Goal: Transaction & Acquisition: Book appointment/travel/reservation

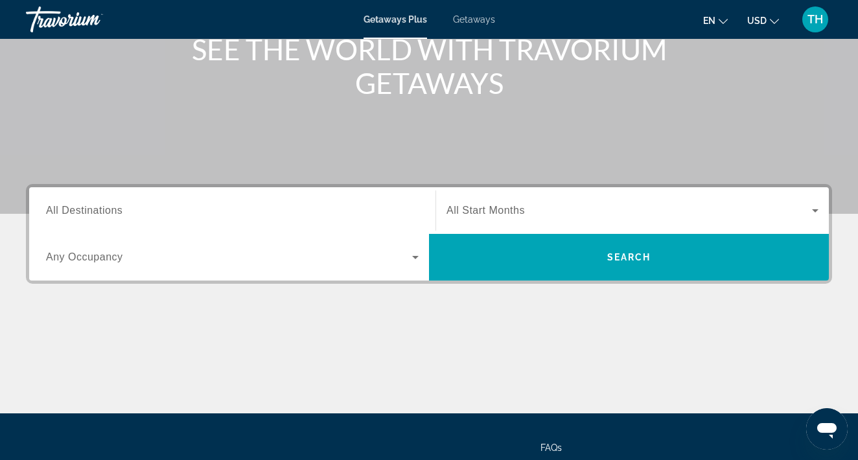
scroll to position [177, 0]
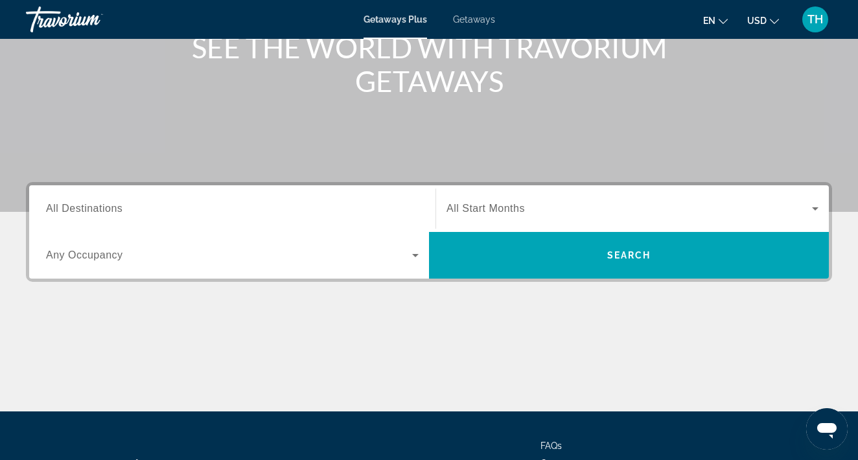
click at [129, 207] on input "Destination All Destinations" at bounding box center [232, 209] width 372 height 16
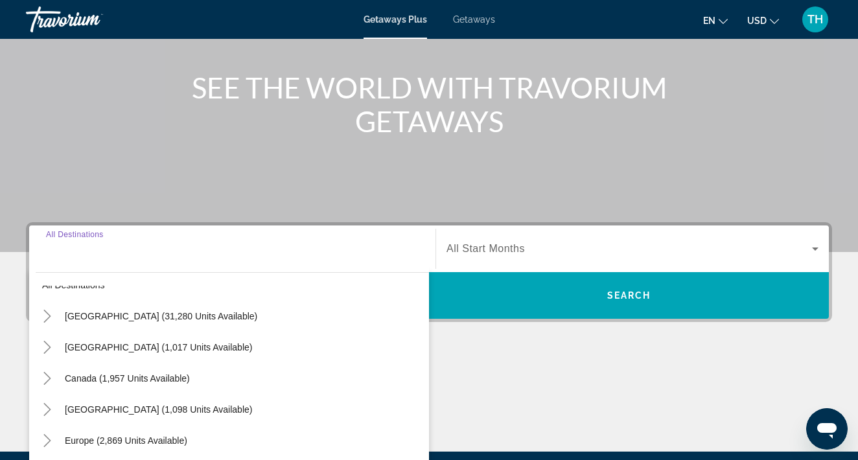
scroll to position [0, 0]
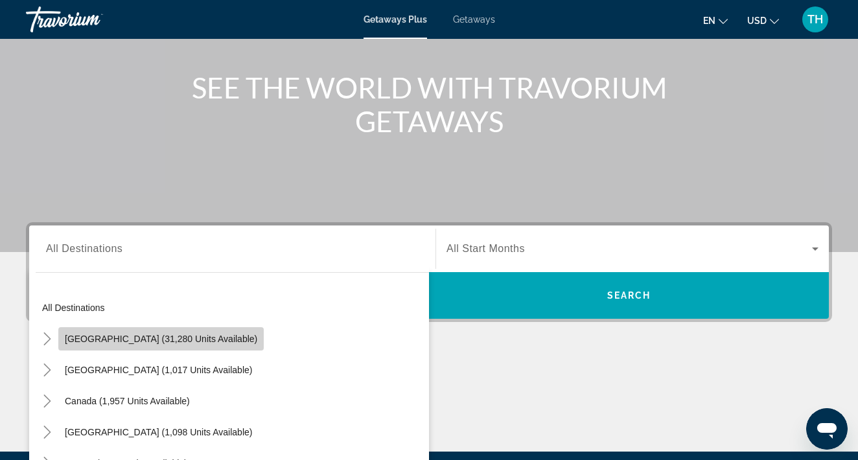
click at [205, 343] on span "[GEOGRAPHIC_DATA] (31,280 units available)" at bounding box center [161, 339] width 192 height 10
type input "**********"
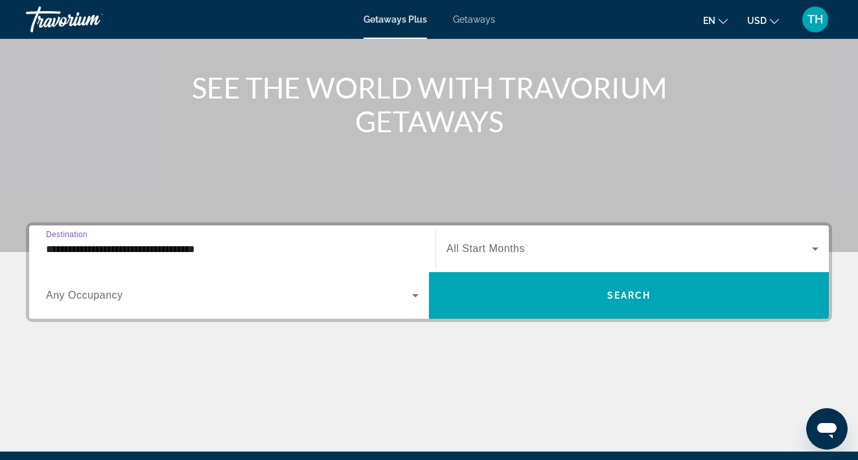
scroll to position [287, 0]
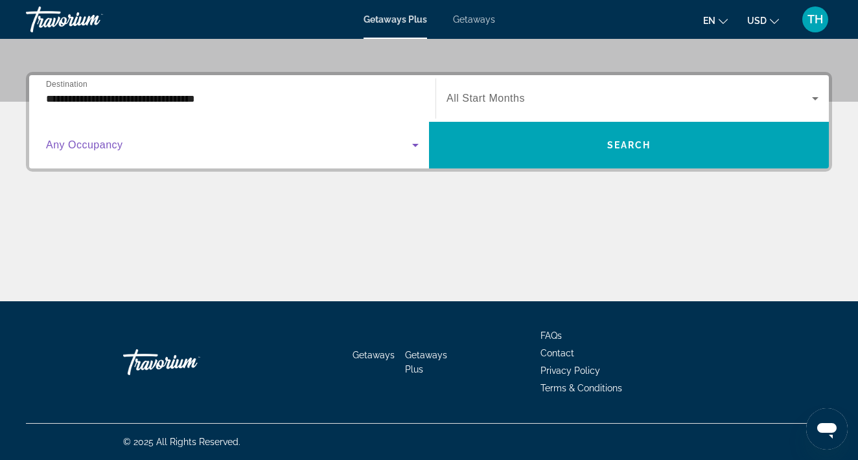
click at [417, 143] on icon "Search widget" at bounding box center [415, 145] width 16 height 16
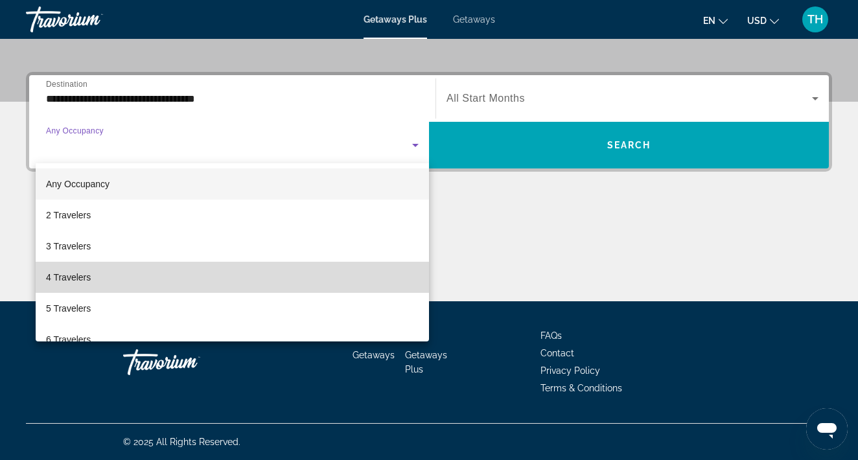
click at [325, 265] on mat-option "4 Travelers" at bounding box center [232, 277] width 393 height 31
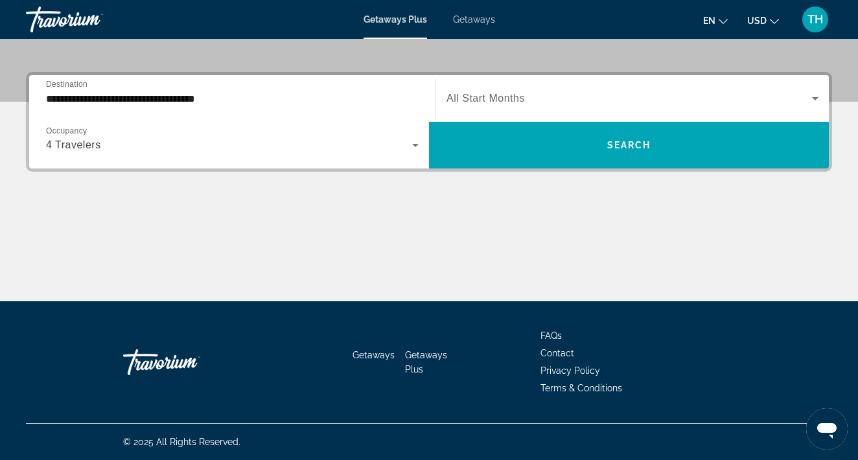
click at [578, 84] on div "Search widget" at bounding box center [632, 98] width 372 height 36
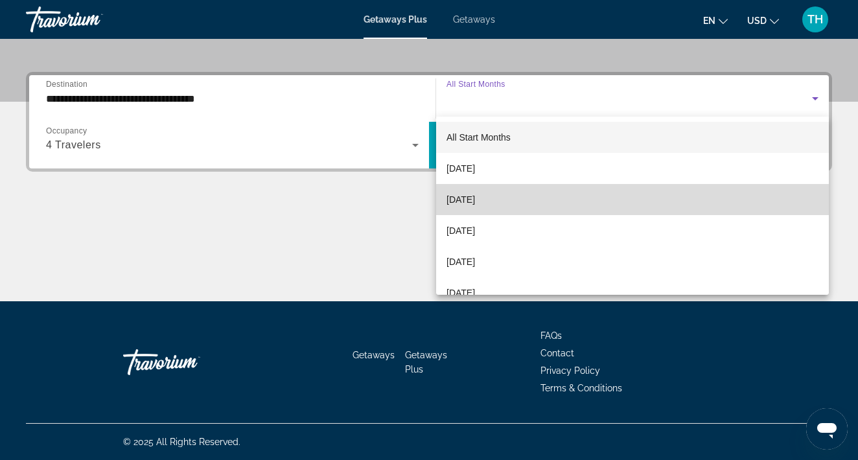
click at [475, 201] on span "[DATE]" at bounding box center [460, 200] width 29 height 16
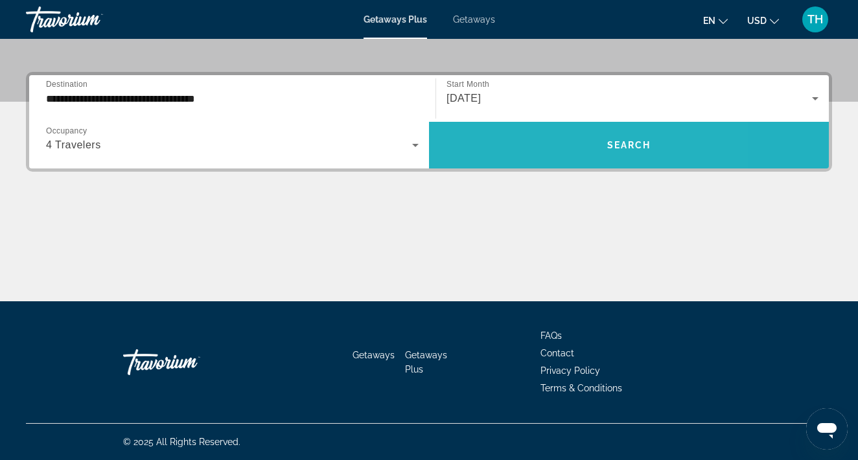
click at [542, 146] on span "Search widget" at bounding box center [629, 145] width 400 height 31
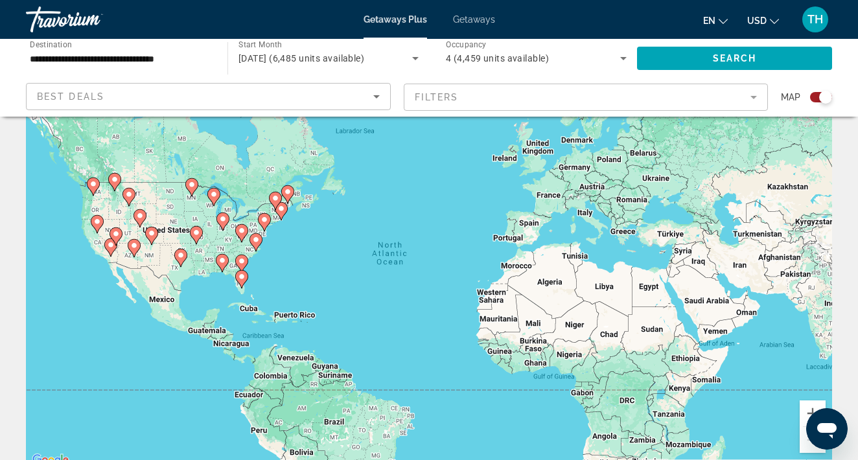
scroll to position [52, 0]
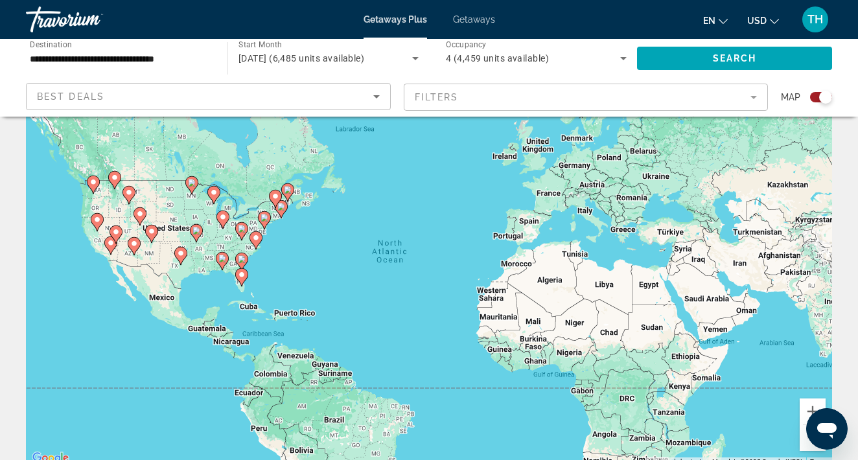
click at [303, 316] on div "To activate drag with keyboard, press Alt + Enter. Once in keyboard drag state,…" at bounding box center [429, 272] width 806 height 389
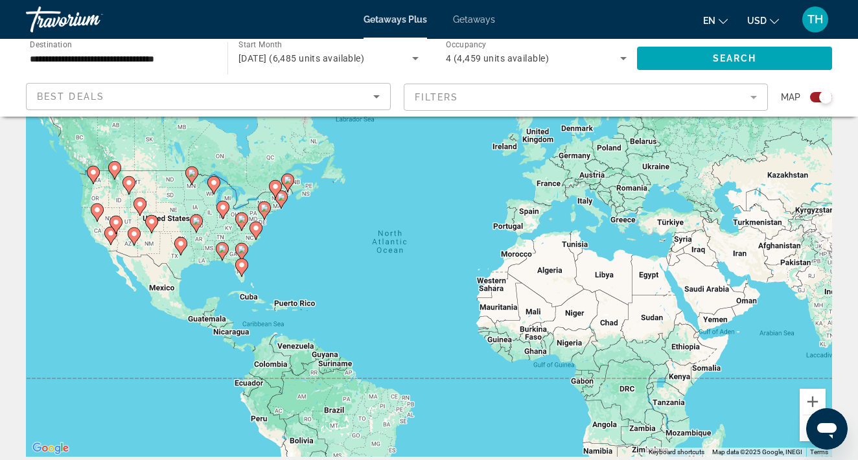
scroll to position [59, 0]
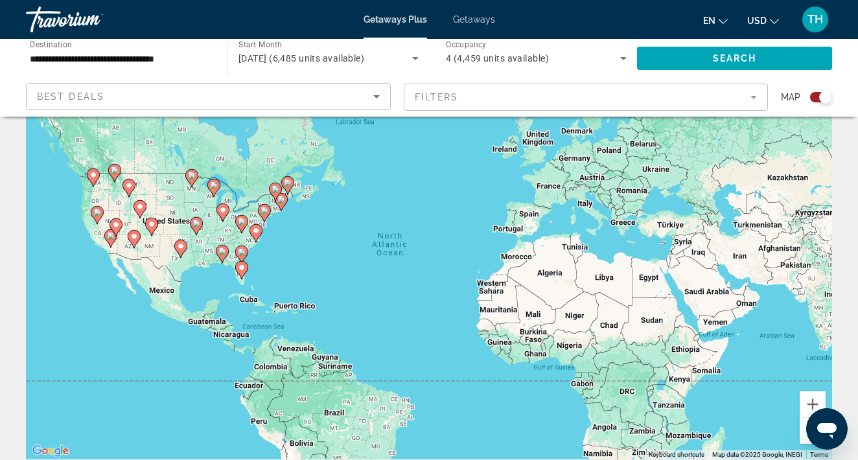
click at [297, 309] on div "To activate drag with keyboard, press Alt + Enter. Once in keyboard drag state,…" at bounding box center [429, 265] width 806 height 389
click at [297, 308] on div "To activate drag with keyboard, press Alt + Enter. Once in keyboard drag state,…" at bounding box center [429, 265] width 806 height 389
click at [117, 227] on image "Main content" at bounding box center [116, 225] width 8 height 8
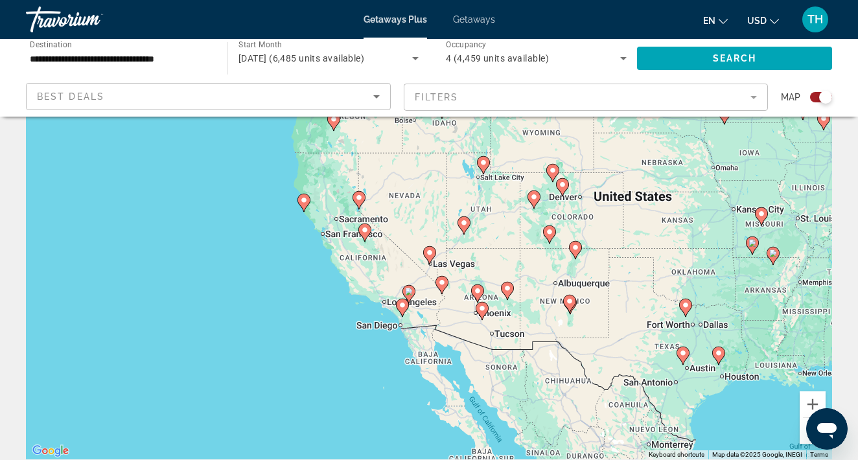
click at [431, 255] on image "Main content" at bounding box center [430, 253] width 8 height 8
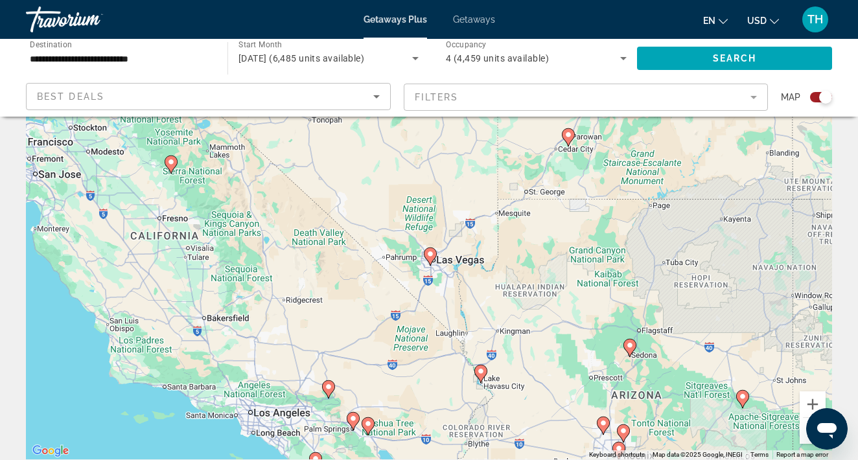
click at [429, 254] on image "Main content" at bounding box center [430, 254] width 8 height 8
type input "**********"
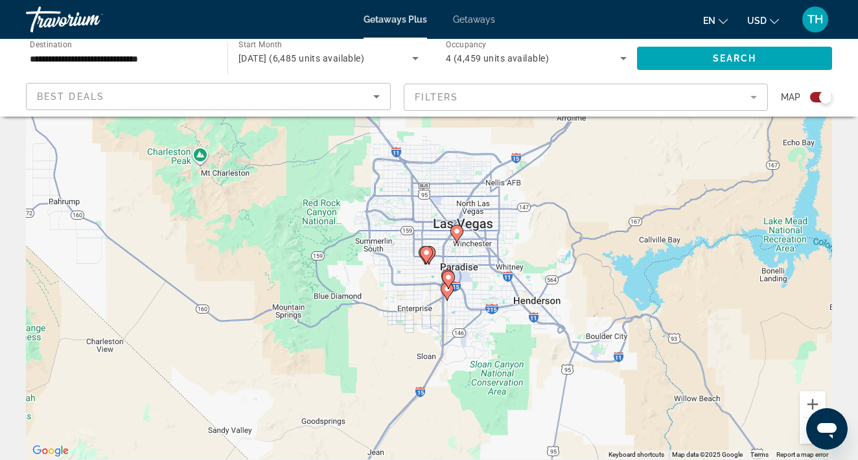
click at [454, 237] on icon "Main content" at bounding box center [457, 233] width 12 height 17
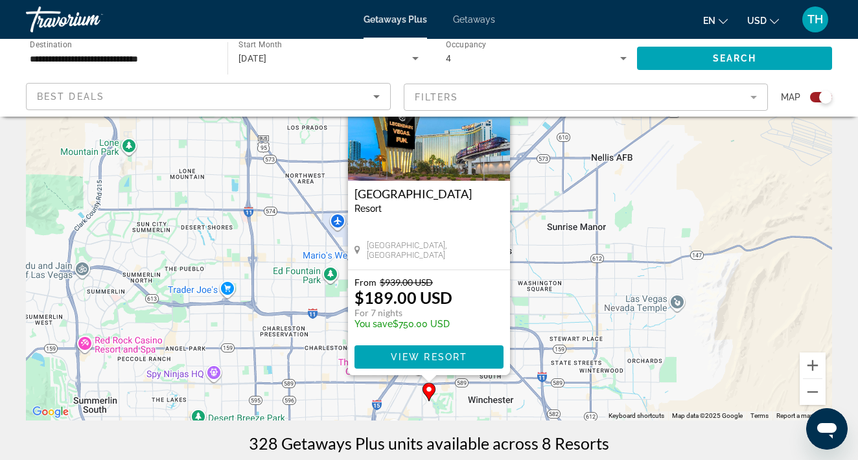
scroll to position [98, 0]
click at [416, 360] on span "View Resort" at bounding box center [429, 356] width 76 height 10
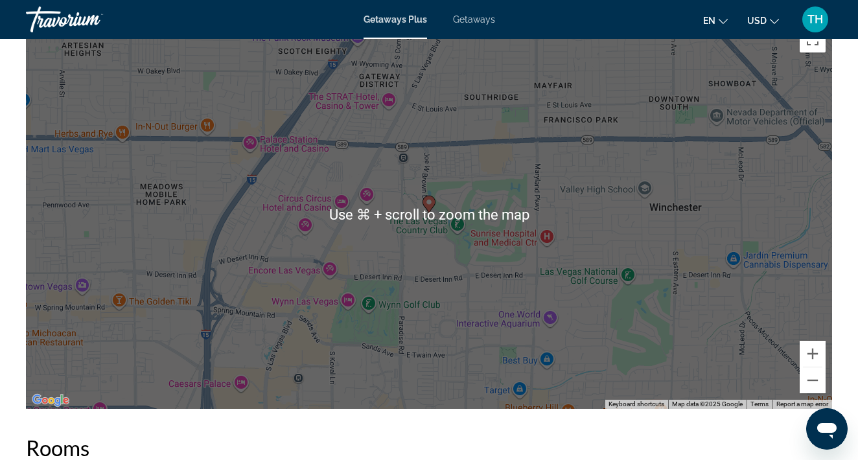
scroll to position [757, 0]
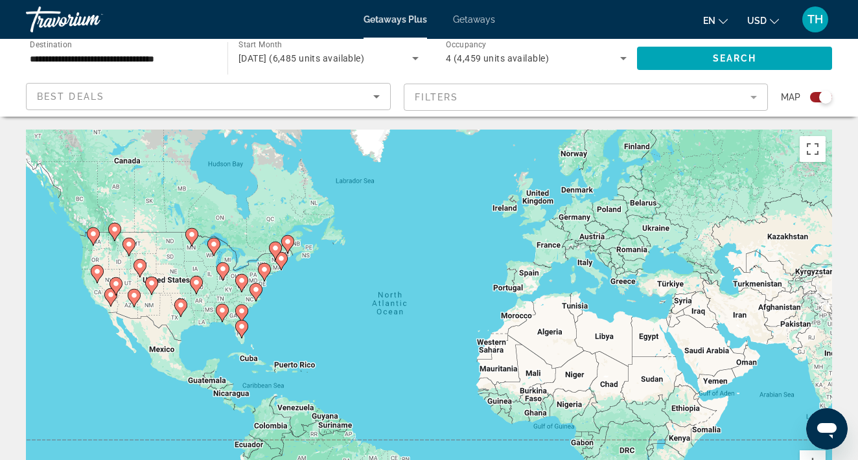
click at [243, 330] on icon "Main content" at bounding box center [242, 329] width 12 height 17
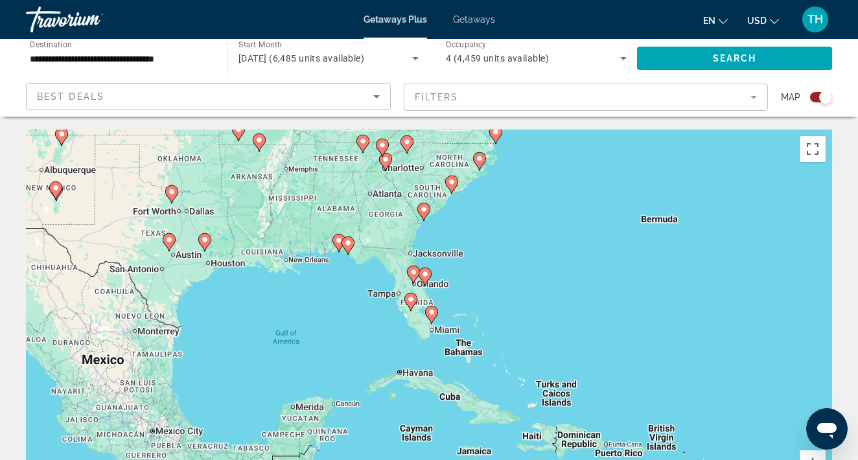
click at [425, 275] on image "Main content" at bounding box center [425, 274] width 8 height 8
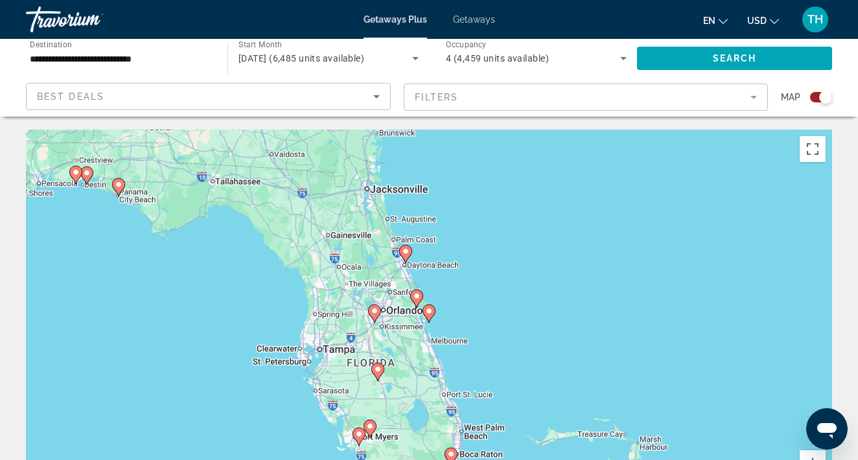
click at [378, 312] on image "Main content" at bounding box center [375, 311] width 8 height 8
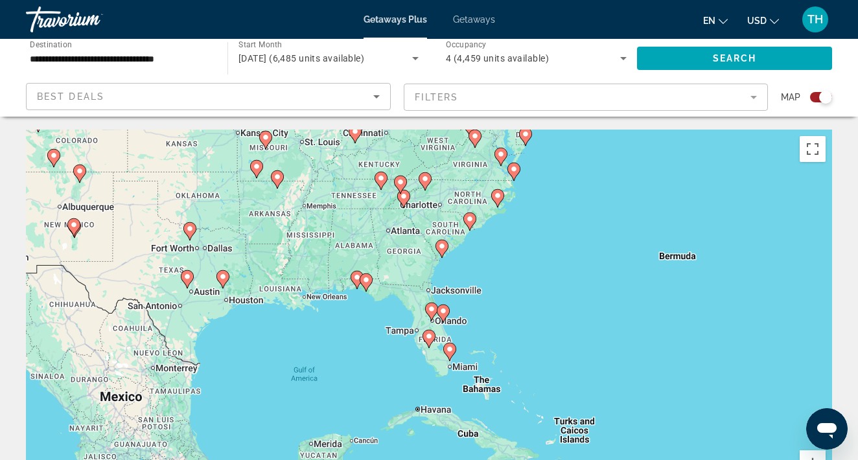
click at [440, 312] on image "Main content" at bounding box center [443, 311] width 8 height 8
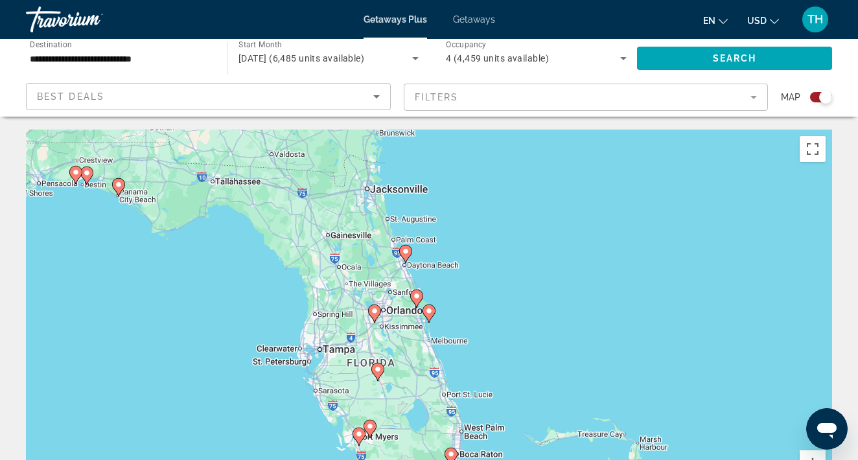
click at [397, 328] on div "To navigate, press the arrow keys. To activate drag with keyboard, press Alt + …" at bounding box center [429, 324] width 806 height 389
click at [373, 313] on image "Main content" at bounding box center [375, 311] width 8 height 8
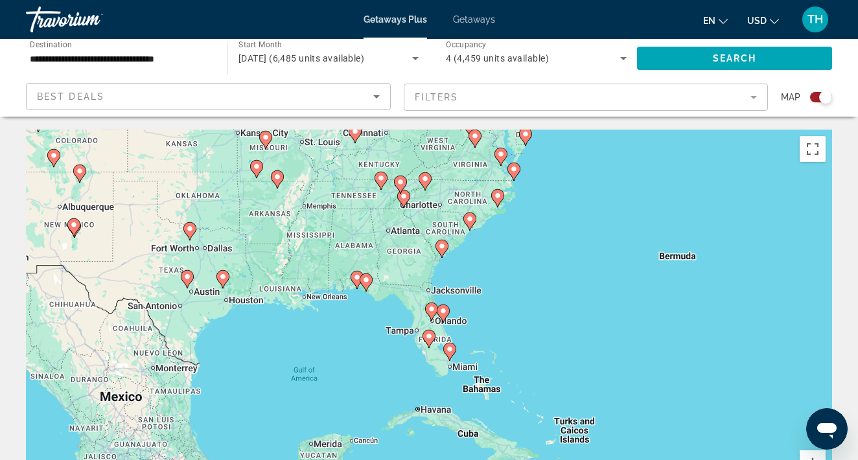
click at [448, 313] on icon "Main content" at bounding box center [443, 313] width 12 height 17
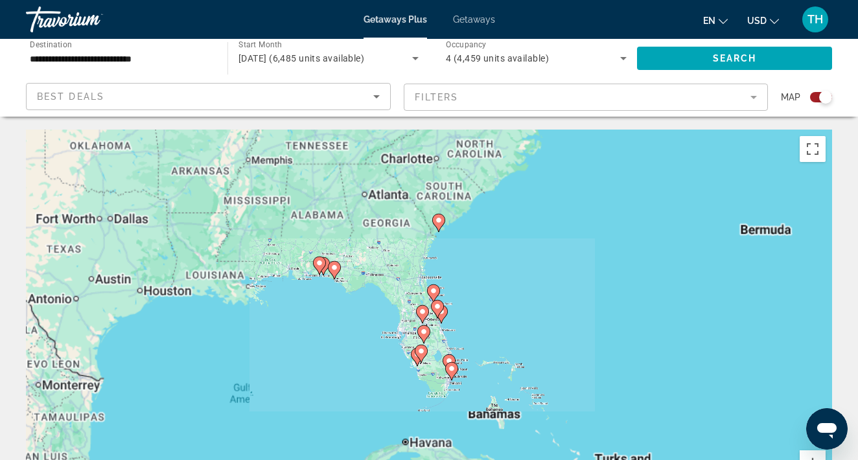
click at [448, 313] on div "To navigate, press the arrow keys. To activate drag with keyboard, press Alt + …" at bounding box center [429, 324] width 806 height 389
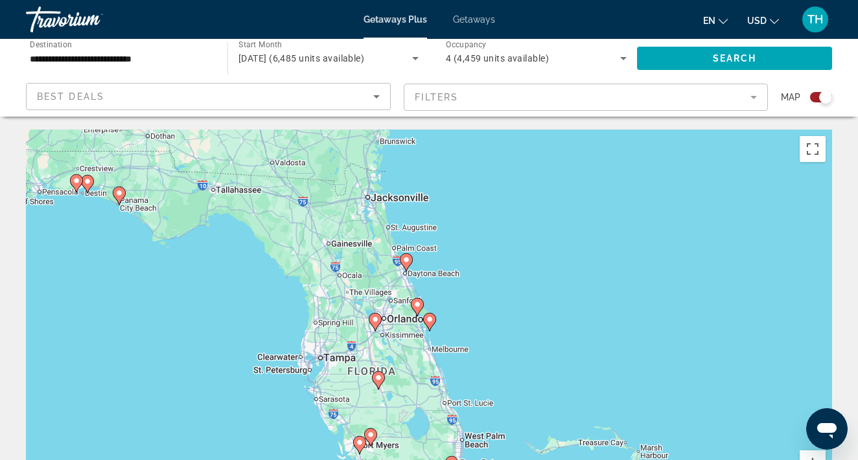
click at [428, 318] on image "Main content" at bounding box center [430, 319] width 8 height 8
type input "**********"
click at [429, 324] on div "Main content" at bounding box center [832, 324] width 806 height 0
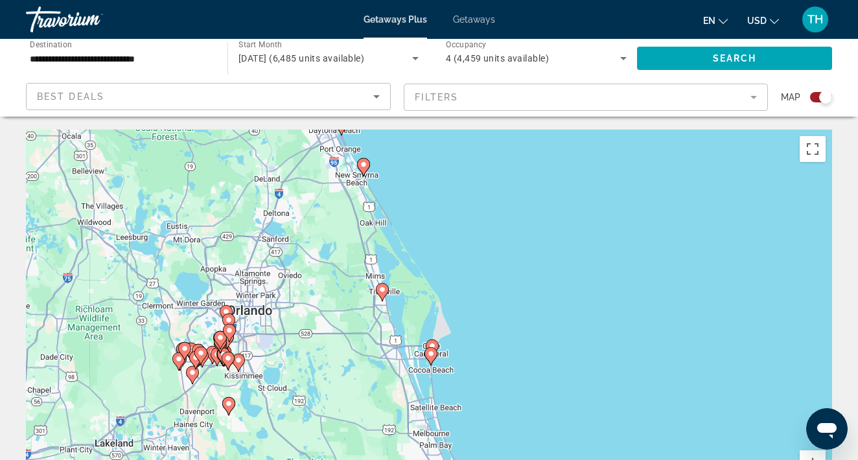
click at [431, 345] on image "Main content" at bounding box center [432, 346] width 8 height 8
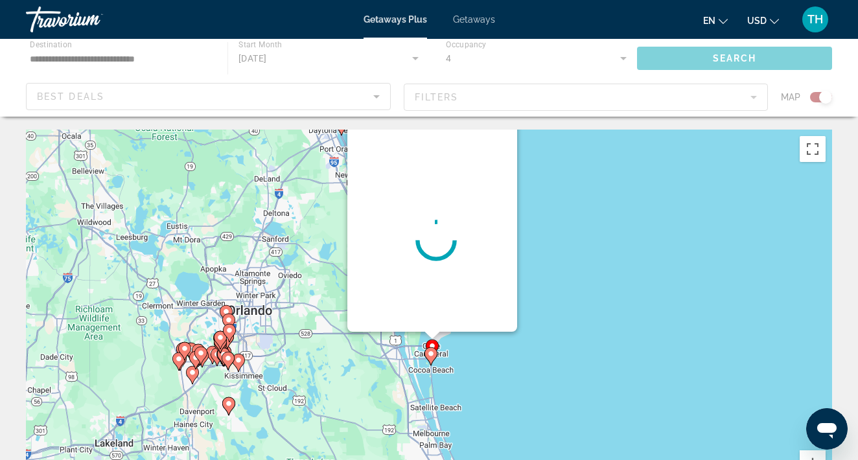
click at [431, 324] on div "To navigate, press the arrow keys. To activate drag with keyboard, press Alt + …" at bounding box center [832, 324] width 806 height 0
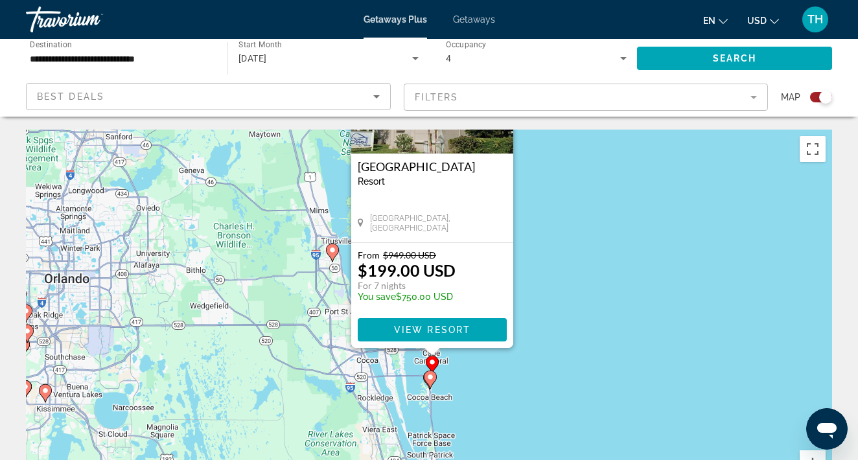
scroll to position [6, 0]
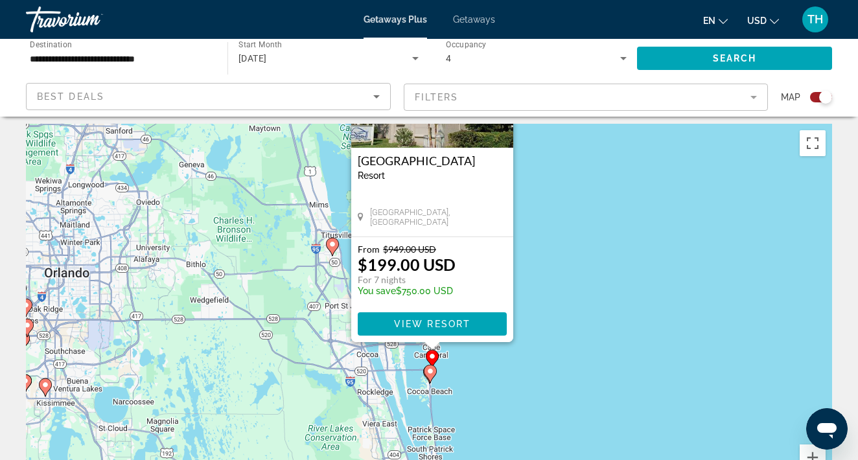
click at [430, 372] on image "Main content" at bounding box center [430, 371] width 8 height 8
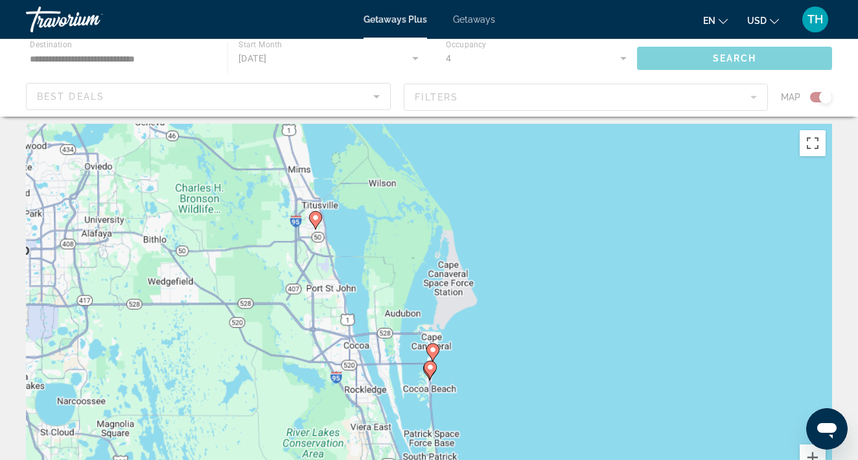
scroll to position [0, 0]
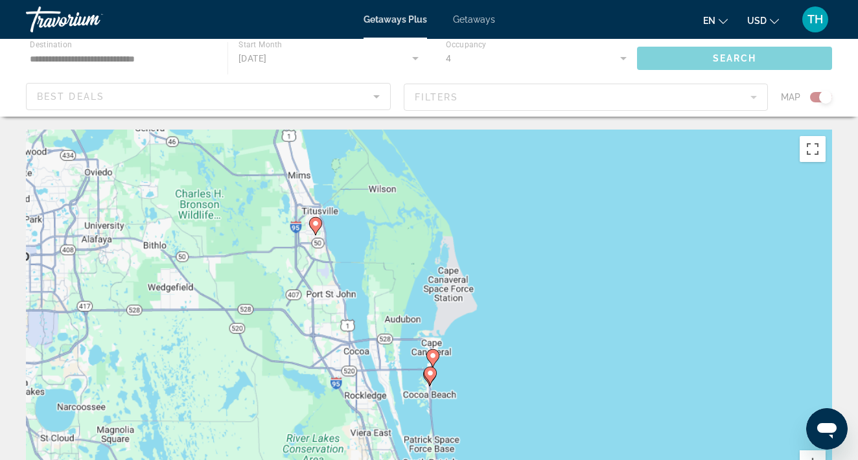
click at [430, 324] on div "Main content" at bounding box center [832, 324] width 806 height 0
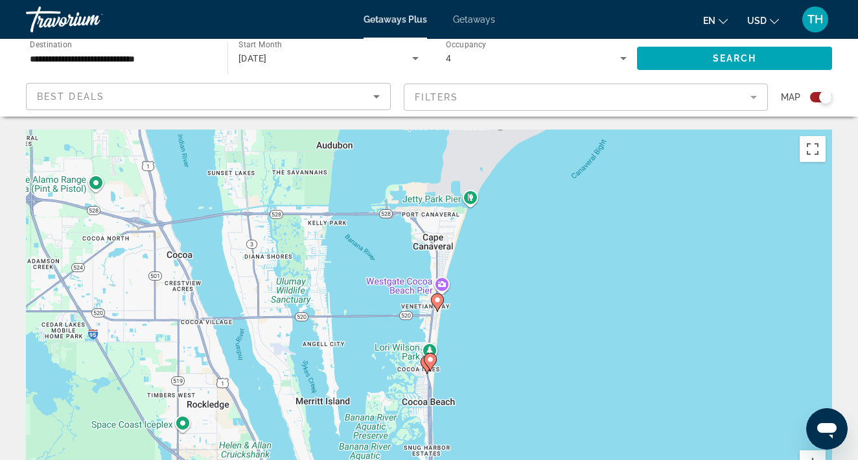
click at [435, 367] on gmp-advanced-marker "Main content" at bounding box center [430, 361] width 13 height 19
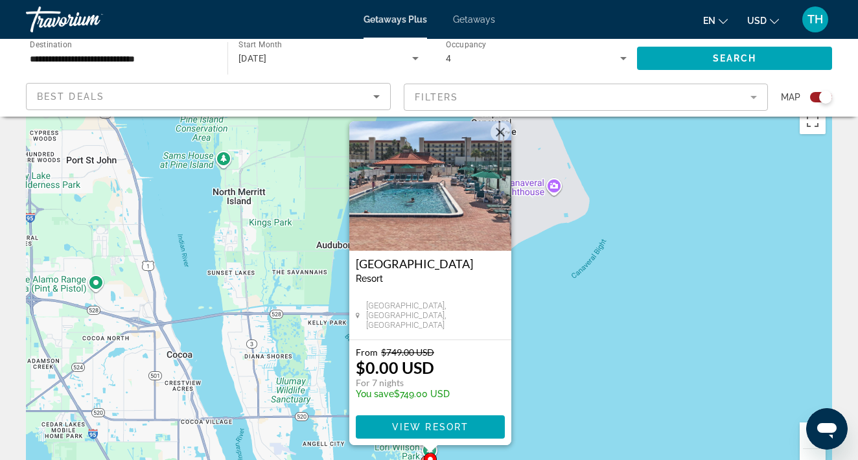
scroll to position [27, 0]
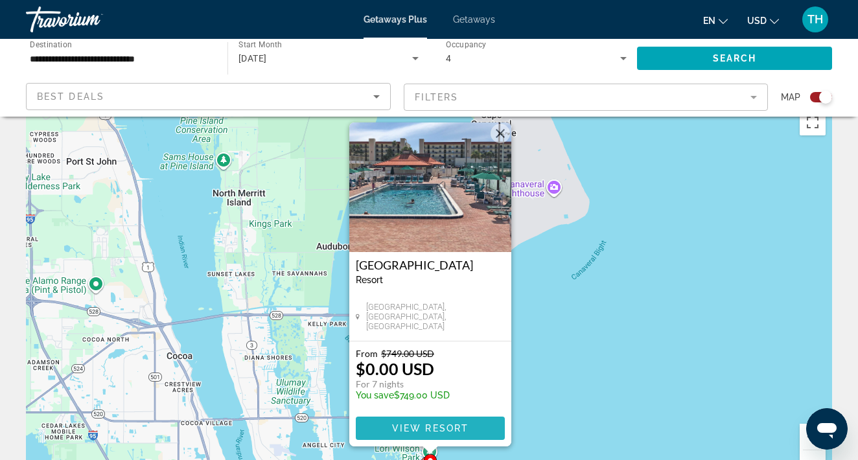
click at [420, 428] on span "View Resort" at bounding box center [430, 428] width 76 height 10
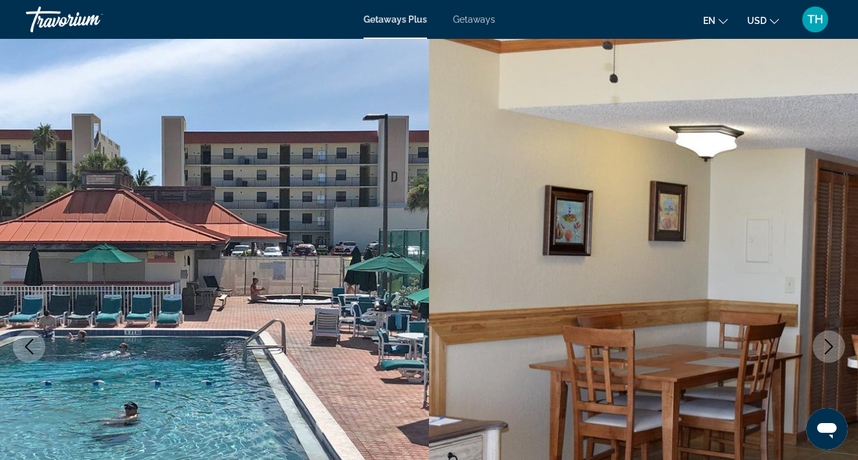
click at [823, 356] on button "Next image" at bounding box center [828, 346] width 32 height 32
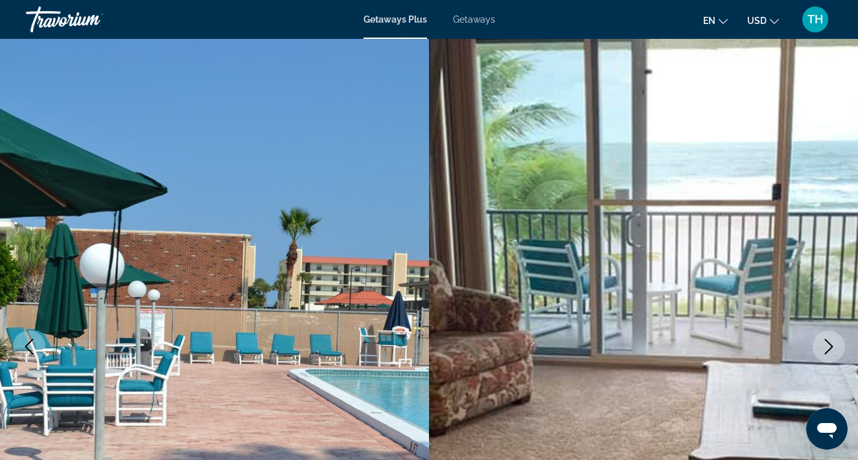
click at [820, 356] on button "Next image" at bounding box center [828, 346] width 32 height 32
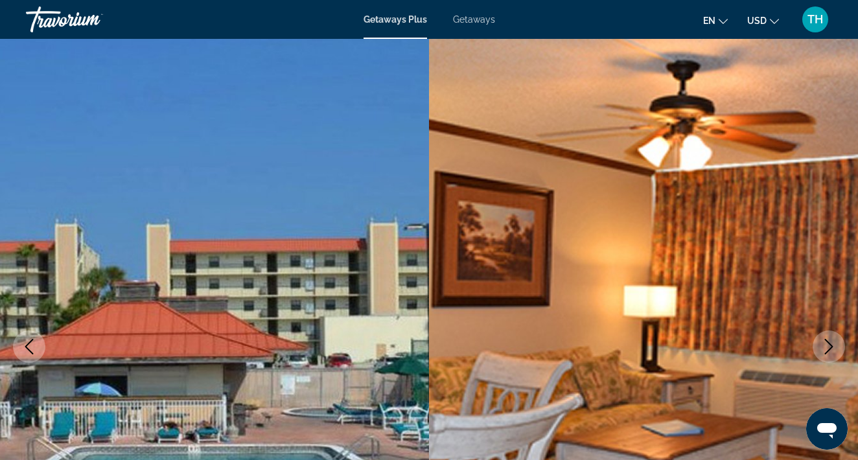
click at [464, 18] on span "Getaways" at bounding box center [474, 19] width 42 height 10
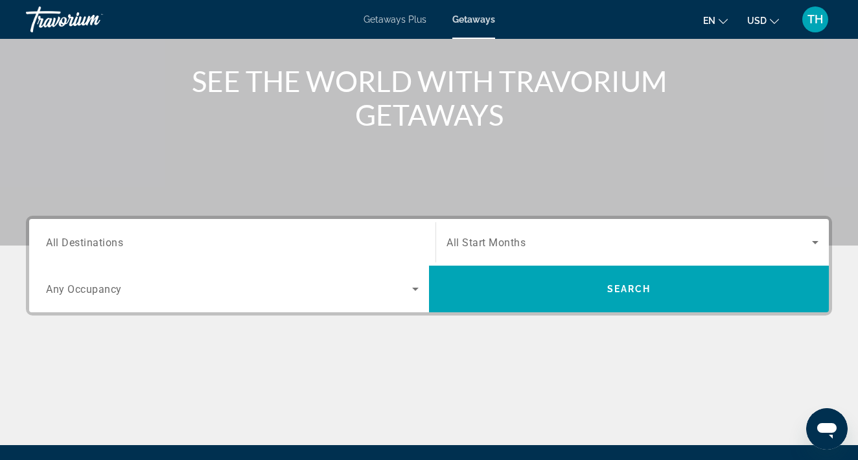
scroll to position [144, 0]
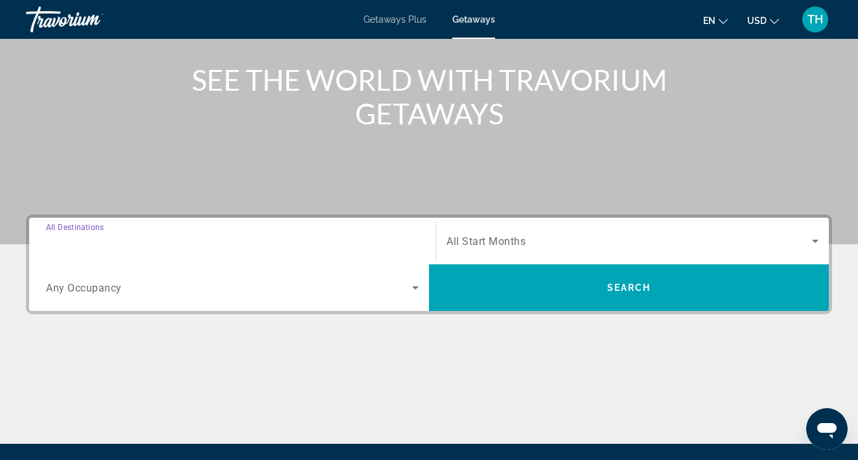
click at [130, 235] on input "Destination All Destinations" at bounding box center [232, 242] width 372 height 16
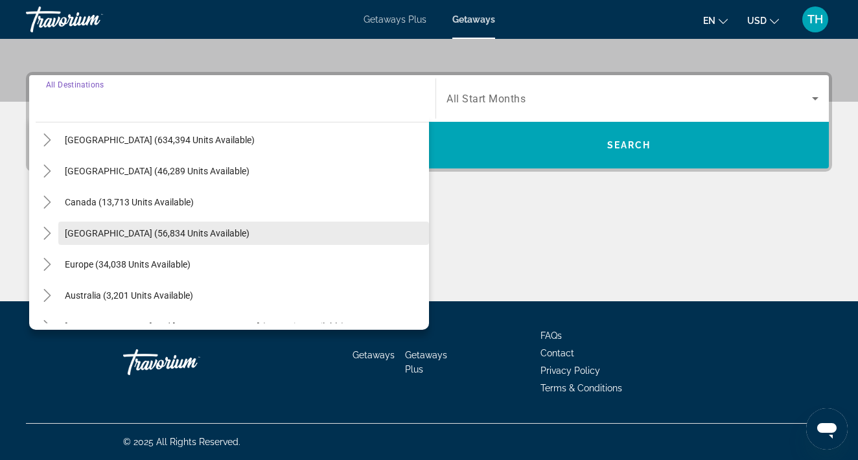
scroll to position [36, 0]
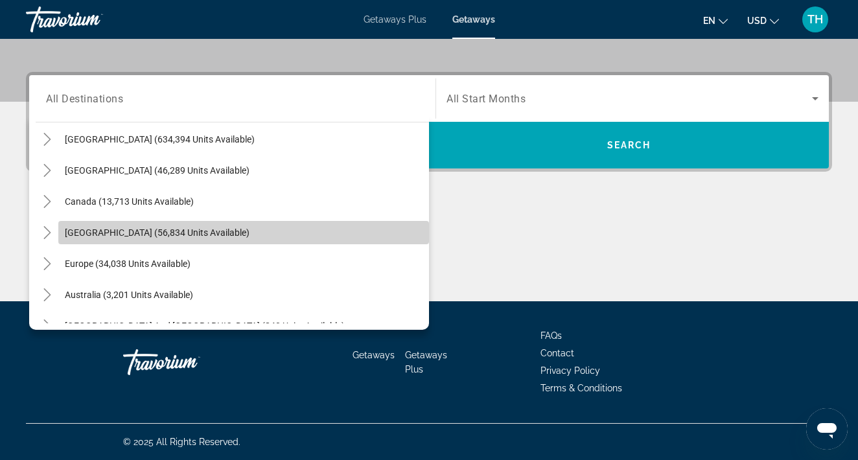
click at [124, 240] on span "Search widget" at bounding box center [243, 232] width 371 height 31
type input "**********"
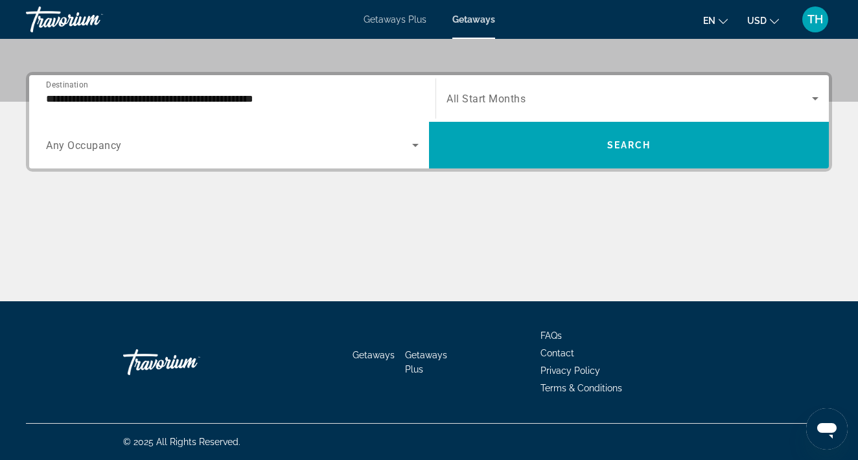
click at [124, 240] on div "Main content" at bounding box center [429, 252] width 806 height 97
click at [409, 144] on icon "Search widget" at bounding box center [415, 145] width 16 height 16
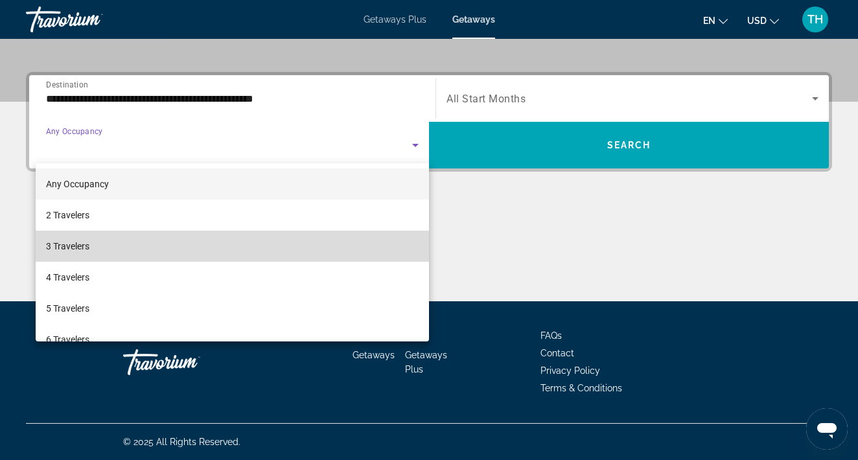
click at [289, 243] on mat-option "3 Travelers" at bounding box center [232, 246] width 393 height 31
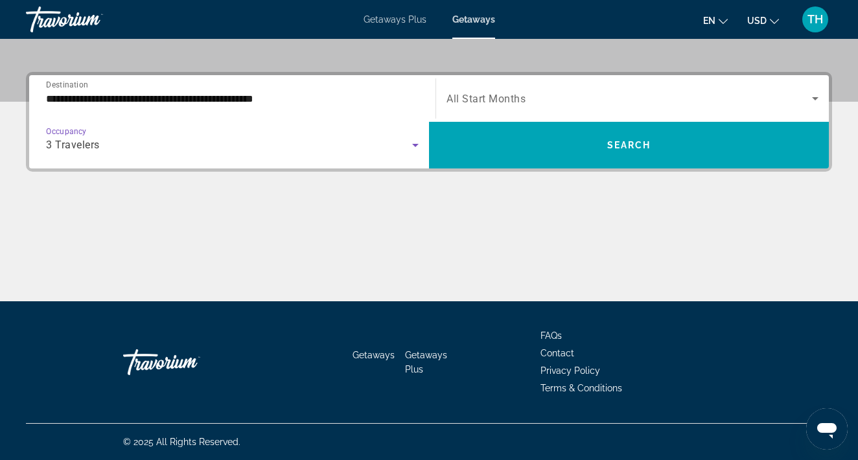
click at [414, 139] on icon "Search widget" at bounding box center [415, 145] width 16 height 16
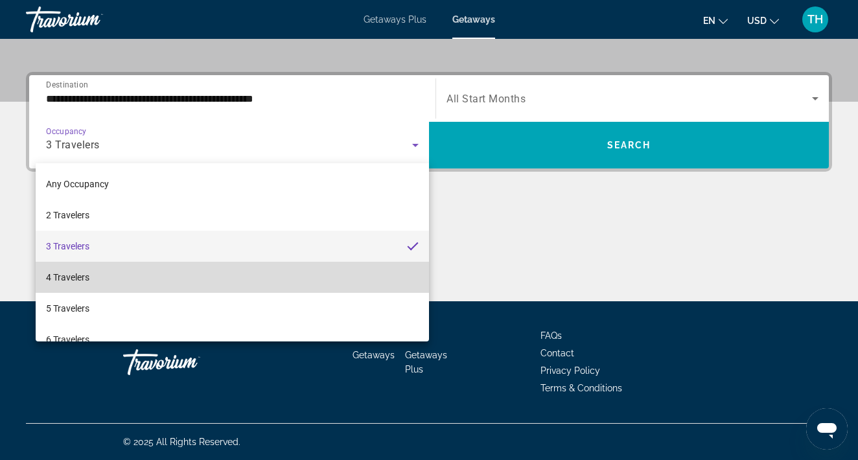
click at [279, 269] on mat-option "4 Travelers" at bounding box center [232, 277] width 393 height 31
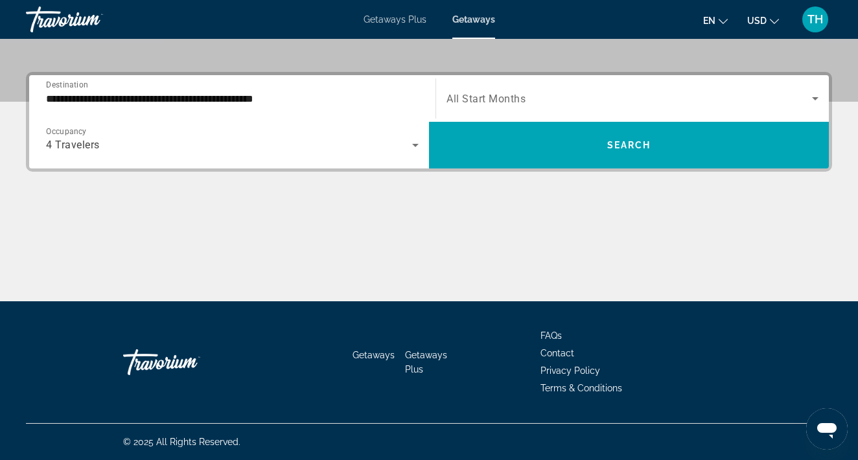
click at [551, 89] on div "Search widget" at bounding box center [632, 98] width 372 height 36
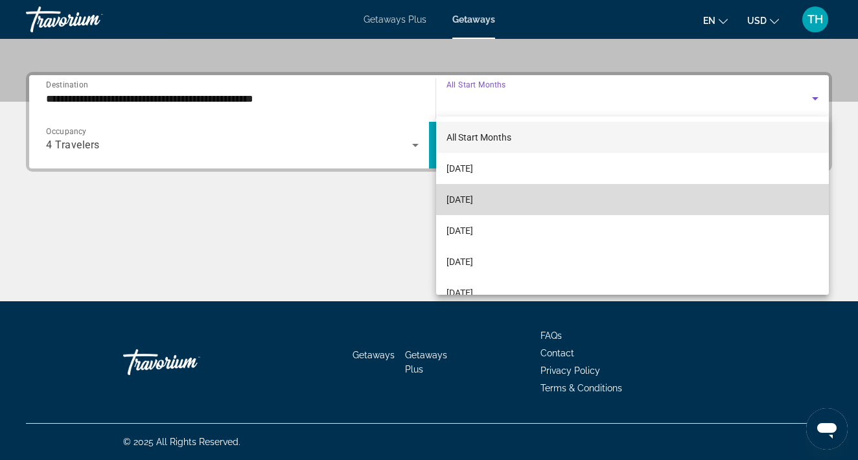
click at [473, 203] on span "[DATE]" at bounding box center [459, 200] width 27 height 16
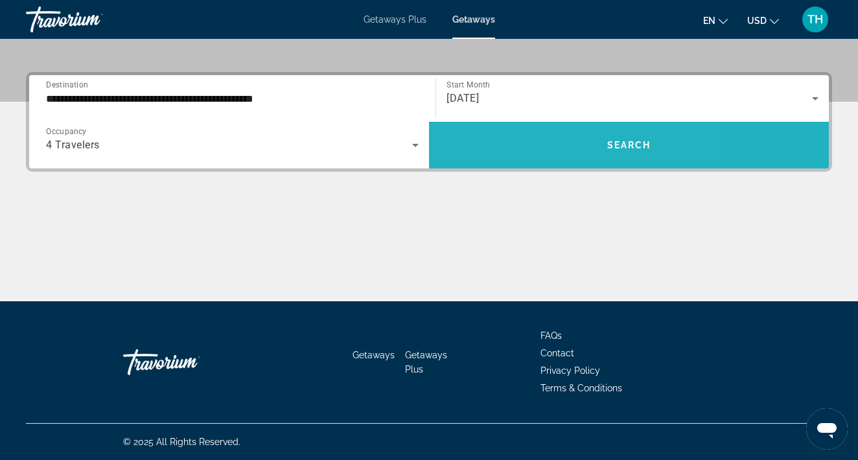
click at [529, 157] on span "Search widget" at bounding box center [629, 145] width 400 height 31
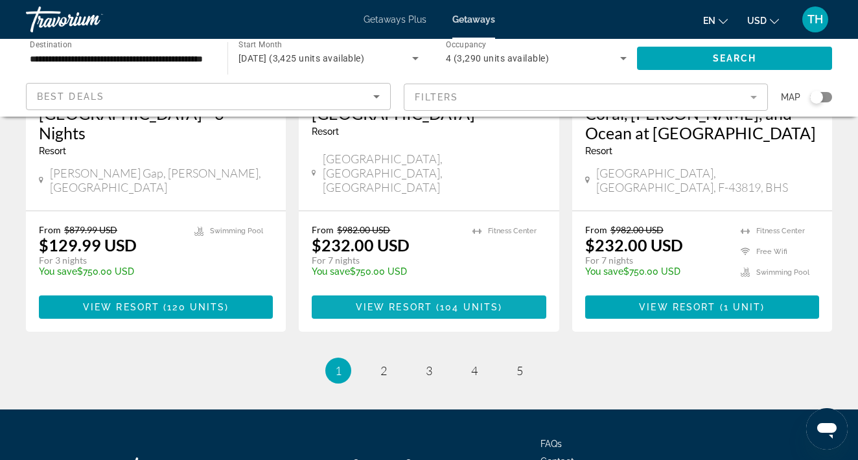
scroll to position [1739, 0]
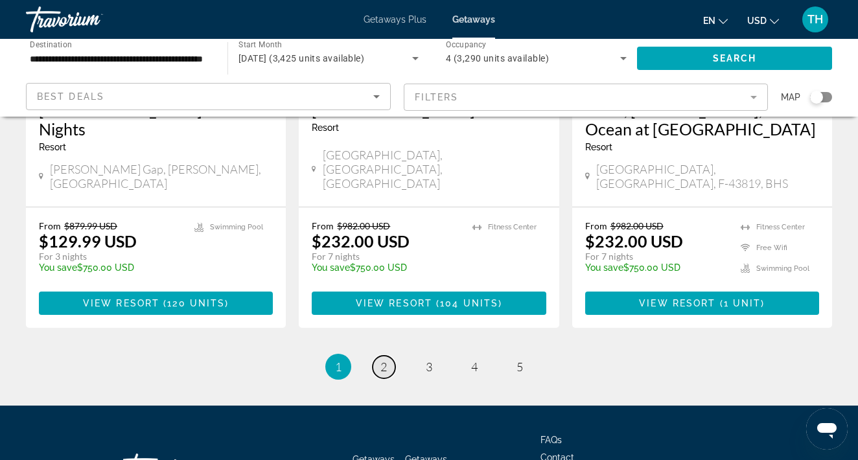
click at [388, 356] on link "page 2" at bounding box center [383, 367] width 23 height 23
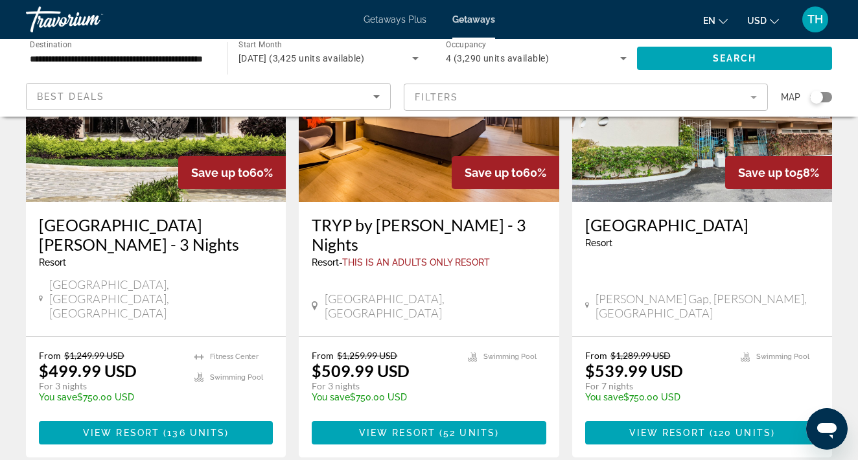
scroll to position [1615, 0]
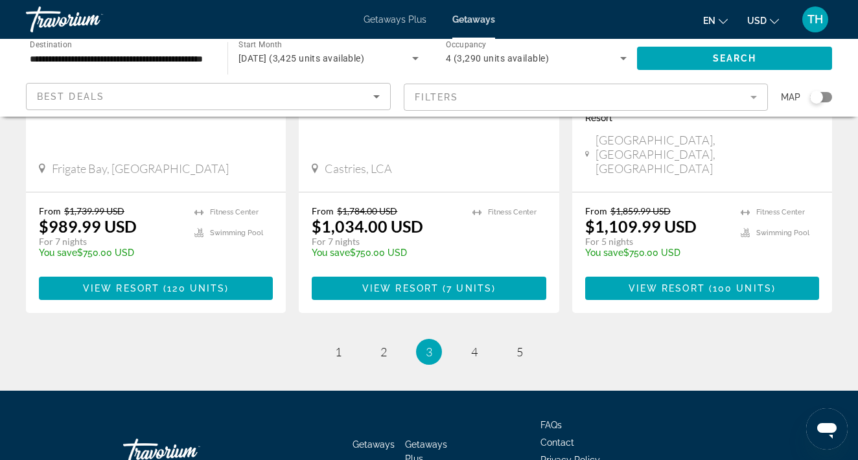
scroll to position [1753, 0]
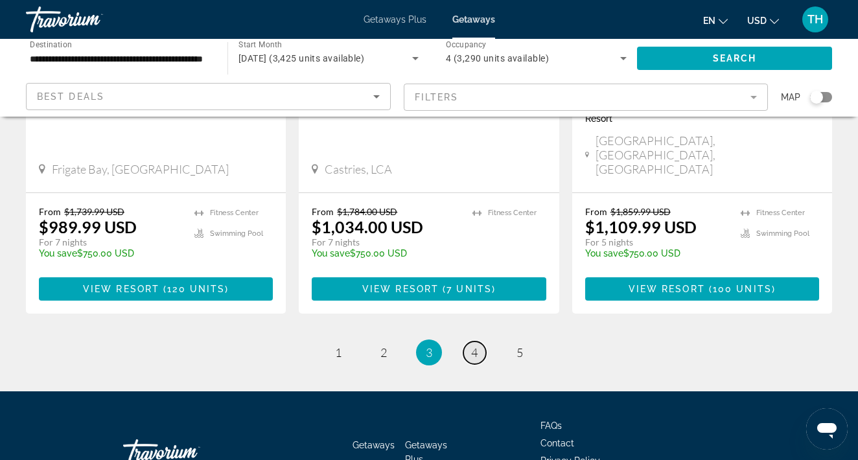
click at [479, 341] on link "page 4" at bounding box center [474, 352] width 23 height 23
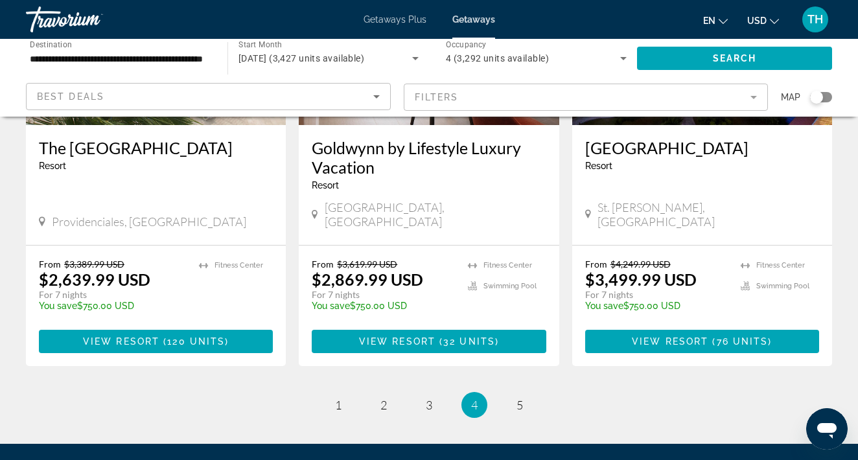
scroll to position [1714, 0]
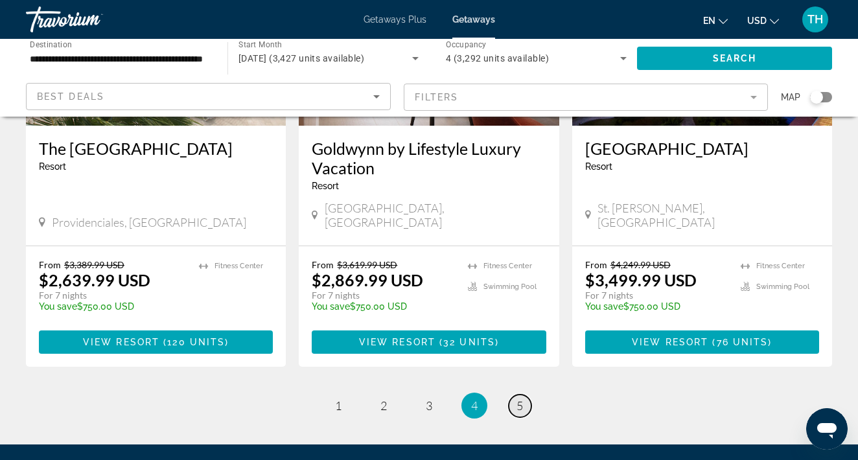
click at [512, 394] on link "page 5" at bounding box center [519, 405] width 23 height 23
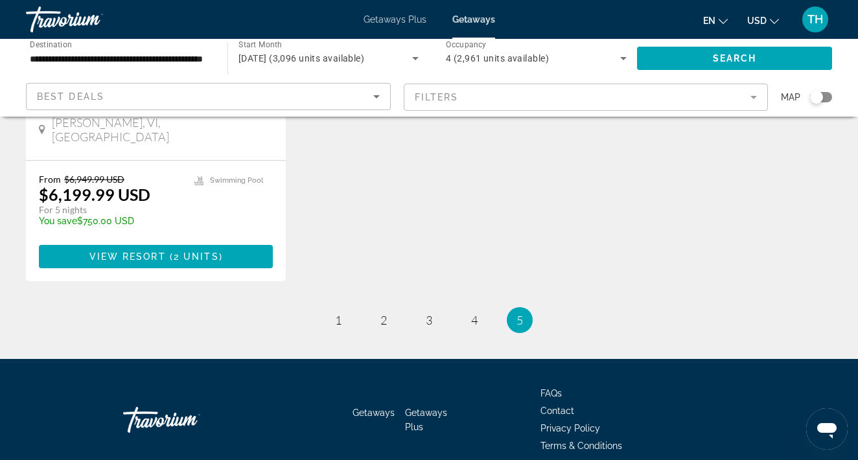
scroll to position [335, 0]
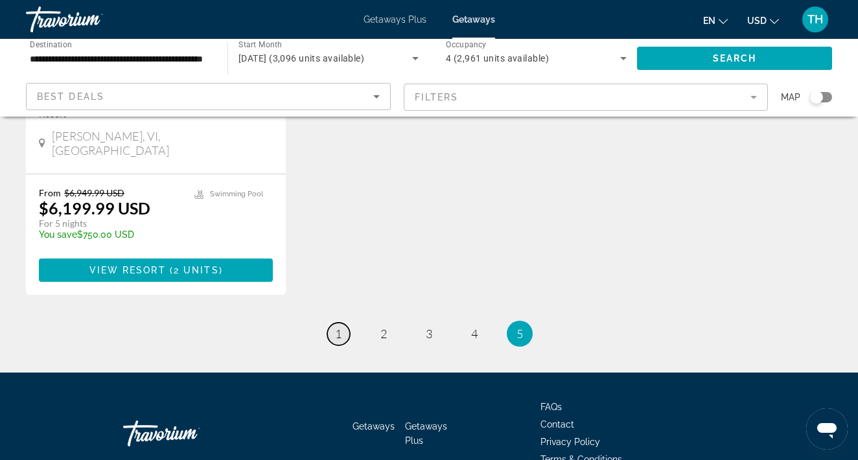
click at [339, 326] on span "1" at bounding box center [338, 333] width 6 height 14
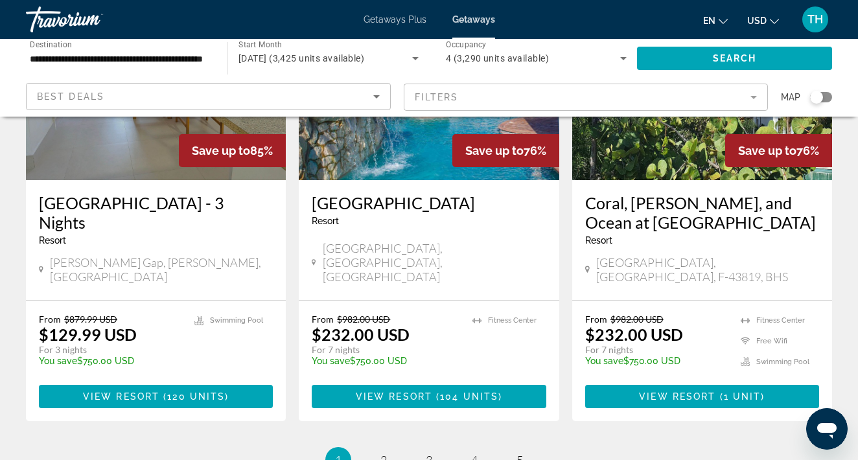
scroll to position [1729, 0]
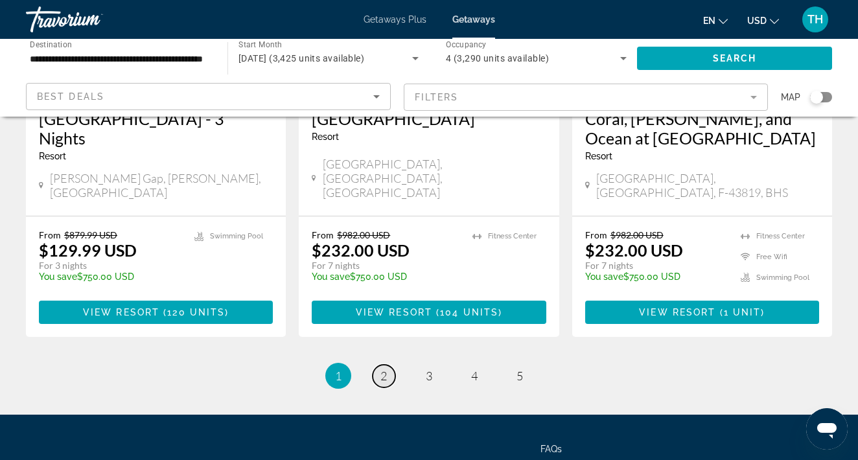
click at [388, 365] on link "page 2" at bounding box center [383, 376] width 23 height 23
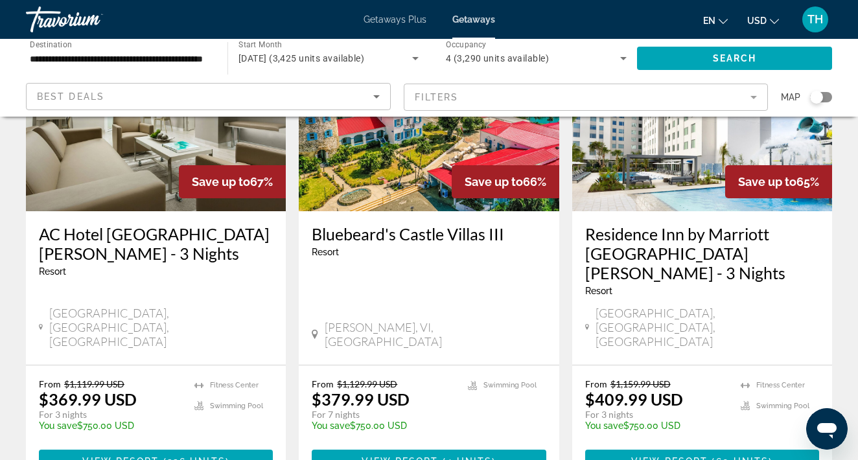
scroll to position [1116, 0]
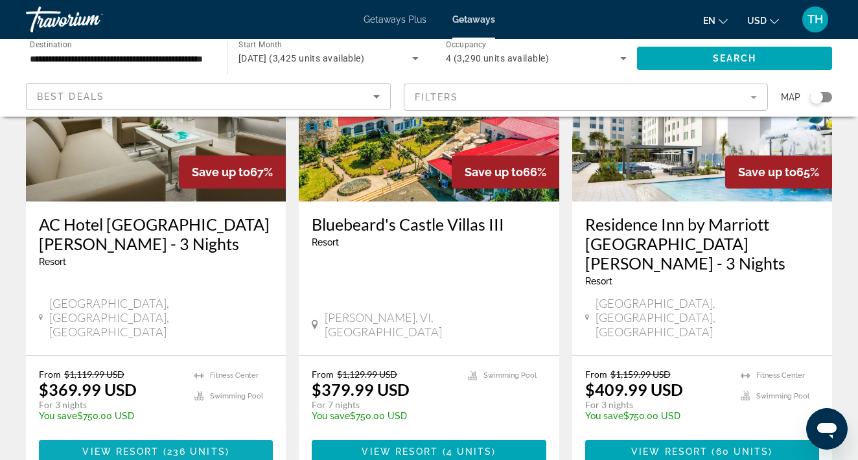
click at [153, 446] on span "View Resort" at bounding box center [120, 451] width 76 height 10
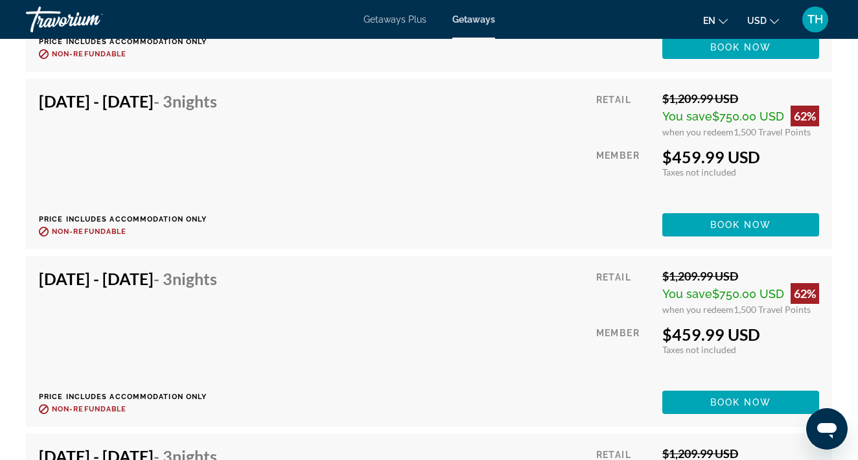
scroll to position [11809, 0]
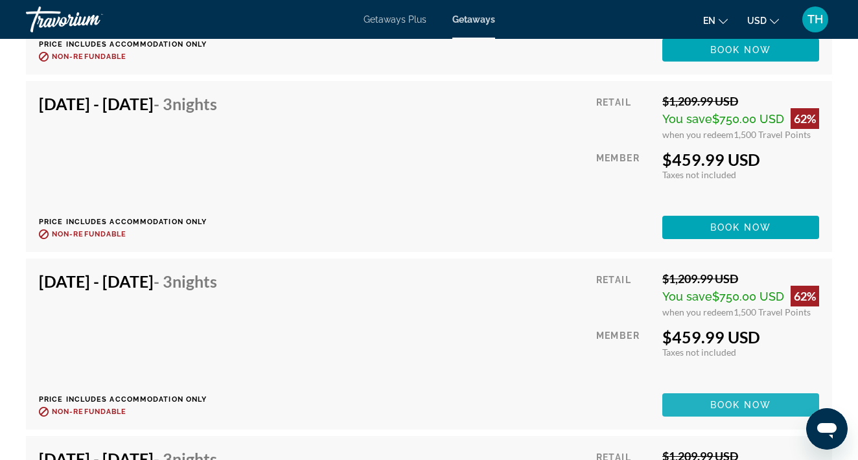
click at [679, 405] on span "Main content" at bounding box center [740, 404] width 157 height 31
